Goal: Task Accomplishment & Management: Use online tool/utility

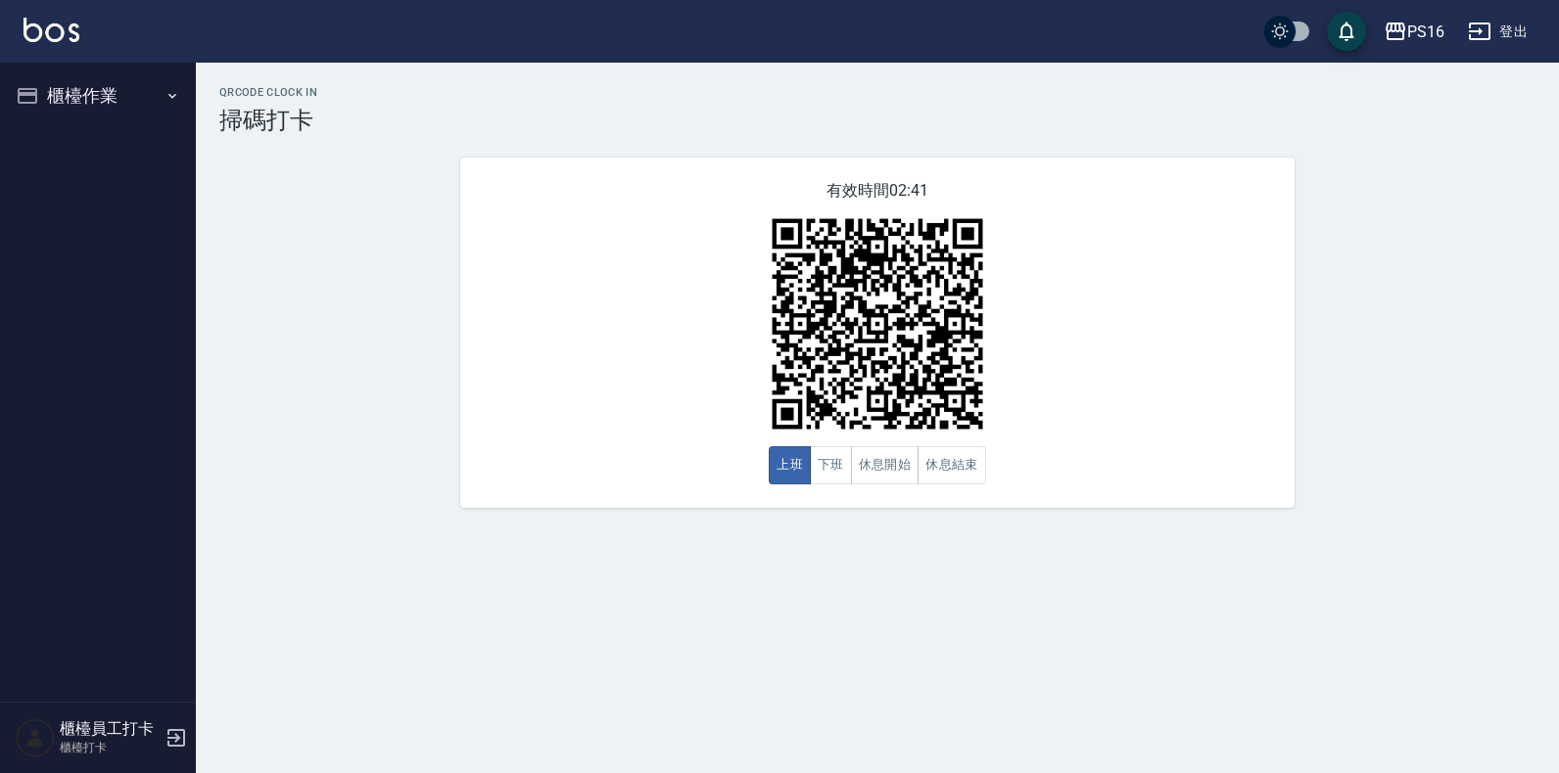
drag, startPoint x: 617, startPoint y: 243, endPoint x: 666, endPoint y: 284, distance: 63.9
click at [666, 284] on div "有效時間 02:41 上班 下班 休息開始 休息結束" at bounding box center [877, 333] width 834 height 351
